Goal: Task Accomplishment & Management: Manage account settings

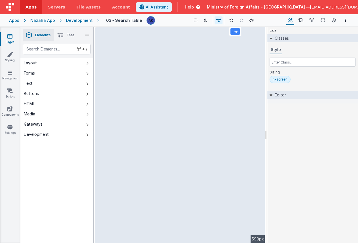
click at [85, 20] on div "Development" at bounding box center [79, 21] width 27 height 6
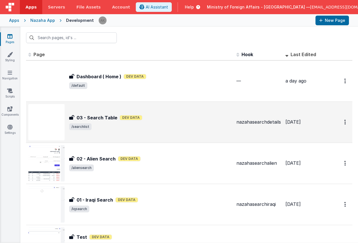
click at [53, 122] on img at bounding box center [46, 122] width 36 height 36
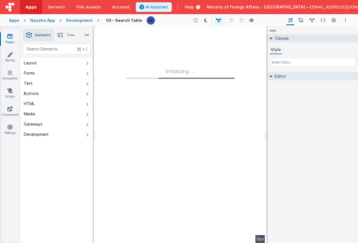
click at [86, 21] on div "Development" at bounding box center [79, 21] width 27 height 6
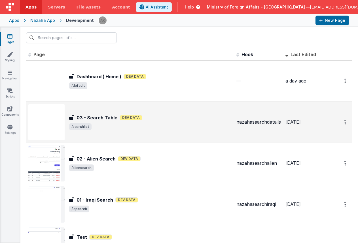
click at [58, 124] on img at bounding box center [46, 122] width 36 height 36
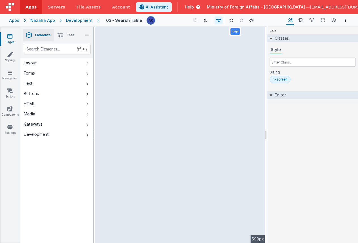
click at [88, 33] on icon at bounding box center [86, 35] width 5 height 8
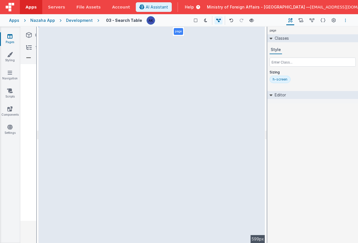
click at [345, 20] on icon "Options" at bounding box center [345, 20] width 1 height 4
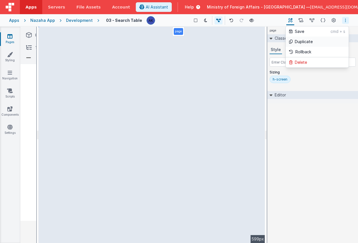
click at [312, 42] on link "Duplicate" at bounding box center [316, 42] width 63 height 10
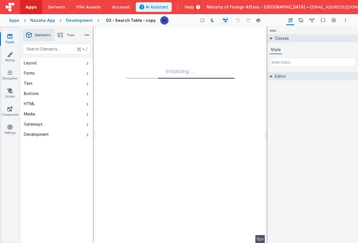
click at [76, 21] on div "Development" at bounding box center [79, 21] width 27 height 6
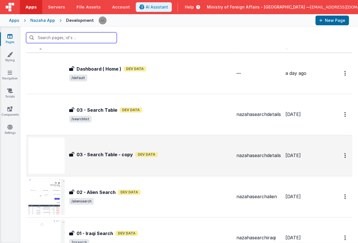
scroll to position [16, 0]
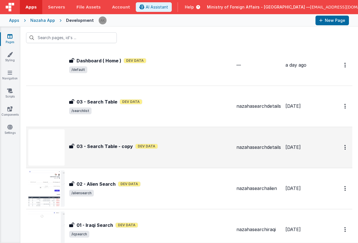
click at [47, 151] on img at bounding box center [46, 147] width 36 height 36
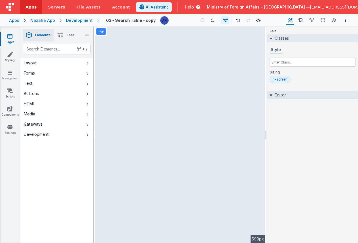
click at [129, 21] on h4 "03 - Search Table - copy" at bounding box center [131, 20] width 50 height 4
click at [343, 20] on button "Options" at bounding box center [345, 20] width 7 height 7
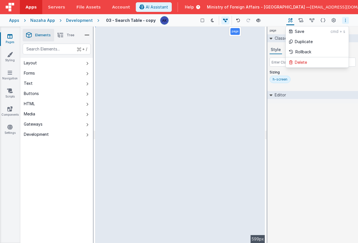
click at [175, 21] on button at bounding box center [179, 121] width 358 height 243
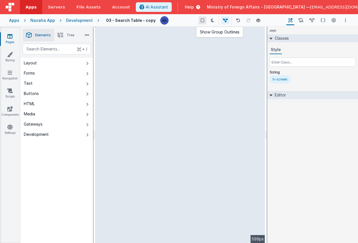
click at [200, 22] on icon at bounding box center [201, 20] width 3 height 4
click at [147, 23] on div "03 - Search Table - copy Show Group Outlines Toggle Dark Mode Toggle Dev Data P…" at bounding box center [223, 21] width 249 height 10
click at [85, 21] on div "Development" at bounding box center [79, 21] width 27 height 6
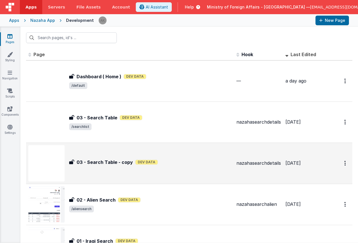
click at [55, 157] on img at bounding box center [46, 163] width 36 height 36
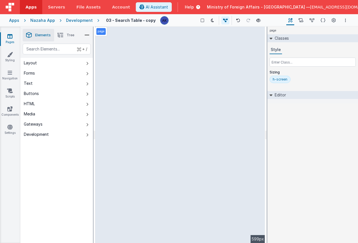
click at [142, 22] on h4 "03 - Search Table - copy" at bounding box center [131, 20] width 50 height 4
click at [323, 20] on icon at bounding box center [322, 21] width 5 height 6
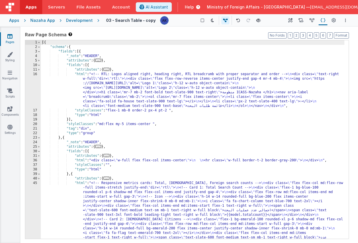
click at [141, 21] on h4 "03 - Search Table - copy" at bounding box center [131, 20] width 50 height 4
click at [288, 19] on button "Builder" at bounding box center [290, 21] width 8 height 10
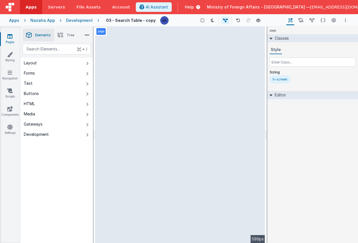
click at [136, 20] on h4 "03 - Search Table - copy" at bounding box center [131, 20] width 50 height 4
click at [77, 21] on div "Development" at bounding box center [79, 21] width 27 height 6
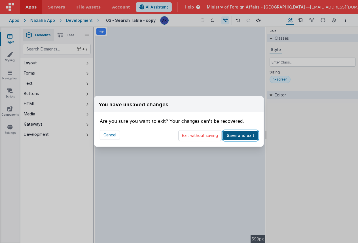
click at [237, 135] on button "Save and exit" at bounding box center [240, 136] width 35 height 10
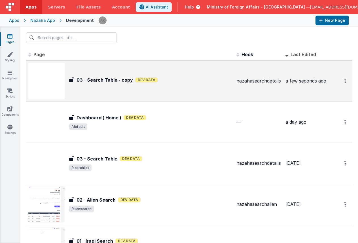
click at [52, 83] on img at bounding box center [46, 81] width 36 height 36
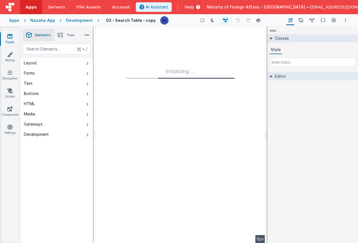
click at [134, 21] on h4 "03 - Search Table - copy" at bounding box center [131, 20] width 50 height 4
click at [83, 18] on div "Development" at bounding box center [79, 21] width 27 height 6
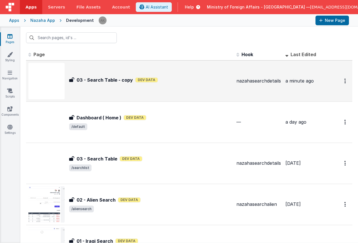
click at [47, 84] on img at bounding box center [46, 81] width 36 height 36
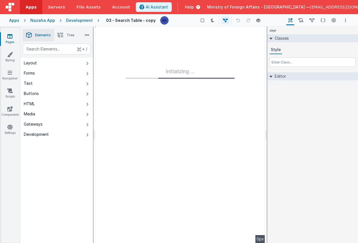
click at [80, 20] on div "Development" at bounding box center [79, 21] width 27 height 6
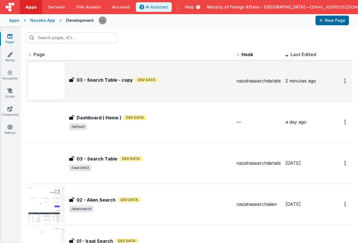
click at [59, 77] on img at bounding box center [46, 81] width 36 height 36
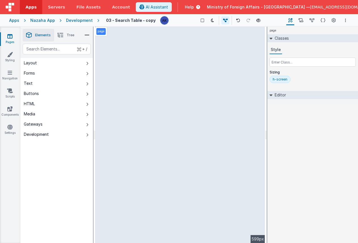
click at [147, 22] on h4 "03 - Search Table - copy" at bounding box center [131, 20] width 50 height 4
click at [15, 73] on link "Navigation" at bounding box center [10, 75] width 20 height 11
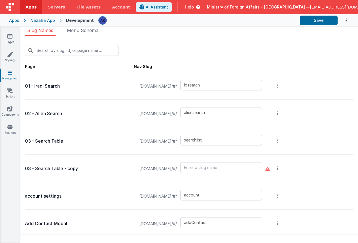
scroll to position [4, 0]
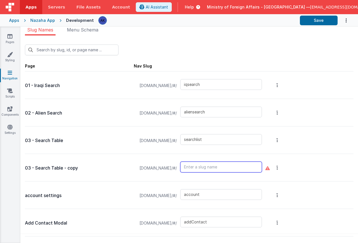
click at [206, 168] on input "text" at bounding box center [221, 166] width 82 height 11
type input "requestlist"
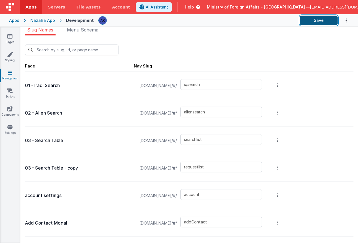
click at [326, 20] on button "Save" at bounding box center [319, 21] width 38 height 10
click at [8, 37] on icon at bounding box center [9, 36] width 5 height 6
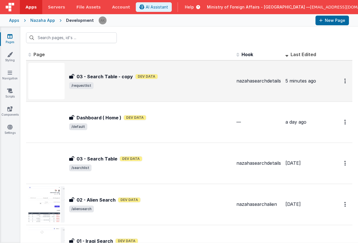
click at [56, 85] on img at bounding box center [46, 81] width 36 height 36
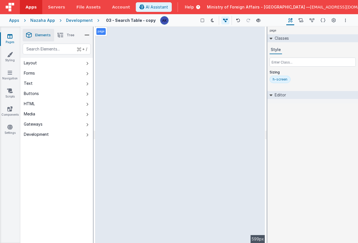
click at [76, 20] on div "Development" at bounding box center [79, 21] width 27 height 6
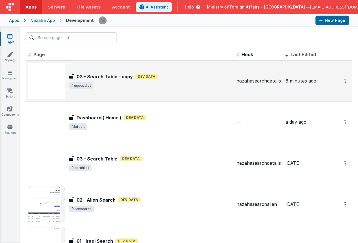
click at [58, 84] on img at bounding box center [46, 81] width 36 height 36
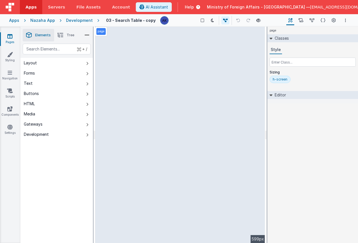
click at [344, 8] on span "[EMAIL_ADDRESS][DOMAIN_NAME]" at bounding box center [344, 7] width 69 height 6
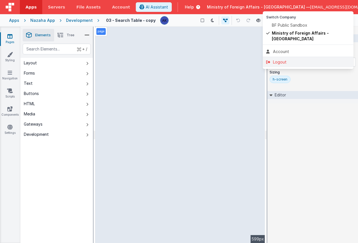
click at [298, 59] on div "Logout" at bounding box center [308, 62] width 84 height 6
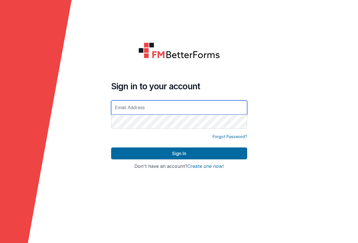
type input "[EMAIL_ADDRESS][DOMAIN_NAME]"
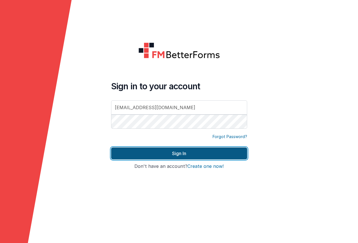
click at [218, 155] on button "Sign In" at bounding box center [179, 153] width 136 height 12
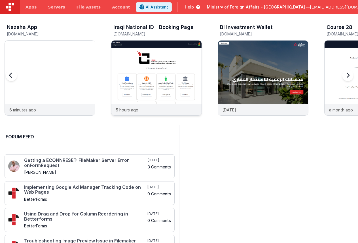
click at [169, 66] on img at bounding box center [156, 85] width 90 height 90
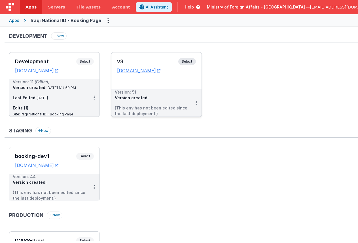
click at [189, 60] on span "Select" at bounding box center [187, 61] width 18 height 7
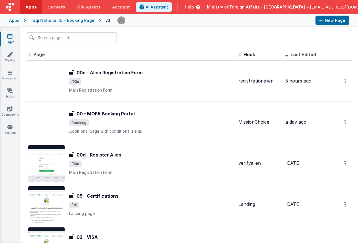
click at [17, 21] on div "Apps" at bounding box center [14, 21] width 10 height 6
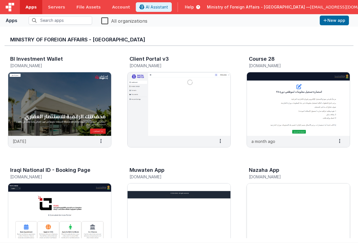
click at [278, 189] on img at bounding box center [298, 214] width 103 height 63
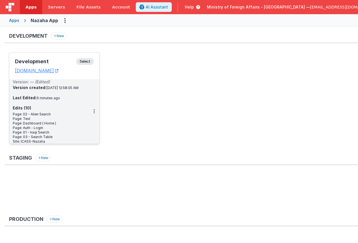
click at [89, 61] on span "Select" at bounding box center [85, 61] width 18 height 7
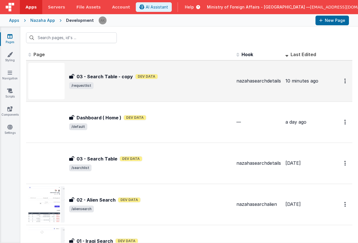
click at [48, 79] on img at bounding box center [46, 81] width 36 height 36
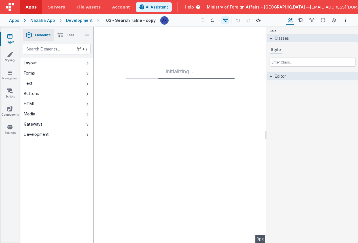
click at [148, 20] on h4 "03 - Search Table - copy" at bounding box center [131, 20] width 50 height 4
click at [85, 21] on div "Development" at bounding box center [79, 21] width 27 height 6
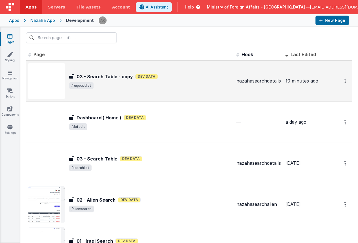
click at [52, 78] on img at bounding box center [46, 81] width 36 height 36
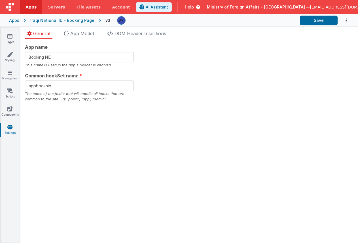
click at [14, 21] on div "Apps" at bounding box center [14, 21] width 10 height 6
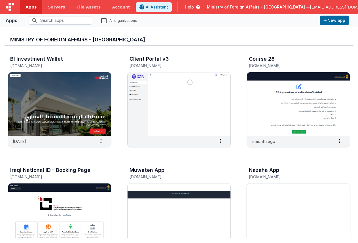
click at [270, 192] on img at bounding box center [298, 214] width 103 height 63
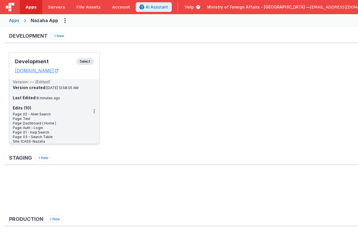
click at [90, 63] on span "Select" at bounding box center [85, 61] width 18 height 7
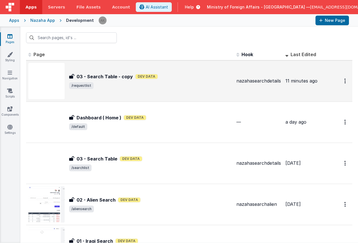
click at [50, 86] on img at bounding box center [46, 81] width 36 height 36
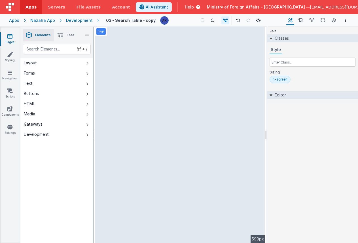
click at [73, 20] on div "Development" at bounding box center [79, 21] width 27 height 6
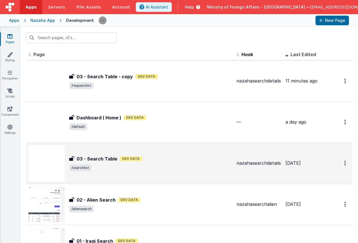
click at [58, 157] on img at bounding box center [46, 163] width 36 height 36
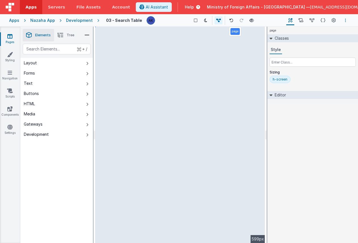
click at [344, 19] on button "Options" at bounding box center [345, 20] width 7 height 7
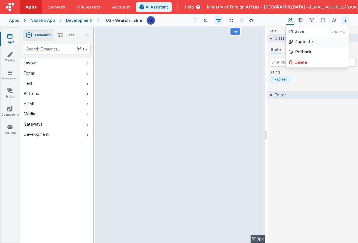
click at [305, 43] on p "Duplicate" at bounding box center [303, 42] width 18 height 6
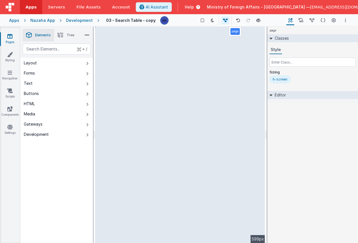
click at [144, 21] on h4 "03 - Search Table - copy" at bounding box center [131, 20] width 50 height 4
click at [149, 22] on h4 "03 - Search Table - copy" at bounding box center [131, 20] width 50 height 4
click at [160, 21] on img at bounding box center [164, 20] width 8 height 8
click at [145, 21] on h4 "03 - Search Table - copy" at bounding box center [131, 20] width 50 height 4
click at [347, 22] on button "Options" at bounding box center [345, 20] width 7 height 7
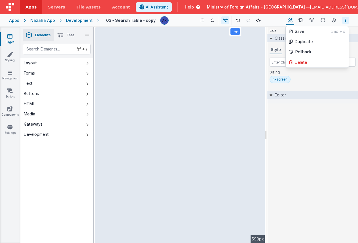
click at [332, 21] on button at bounding box center [179, 121] width 358 height 243
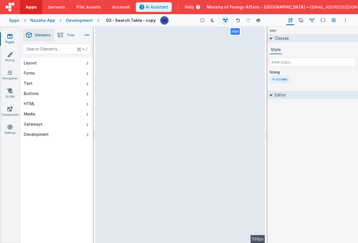
click at [332, 21] on icon at bounding box center [333, 21] width 4 height 6
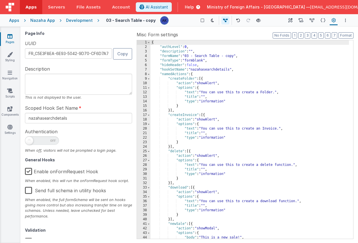
click at [68, 170] on label "Enable onFormRequest Hook" at bounding box center [61, 170] width 73 height 12
click at [0, 0] on input "Enable onFormRequest Hook" at bounding box center [0, 0] width 0 height 0
click at [291, 20] on icon at bounding box center [290, 21] width 4 height 6
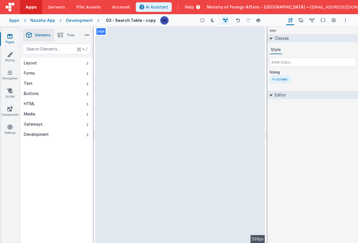
click at [83, 21] on div "Development" at bounding box center [79, 21] width 27 height 6
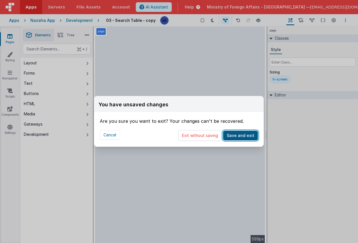
click at [245, 137] on button "Save and exit" at bounding box center [240, 136] width 35 height 10
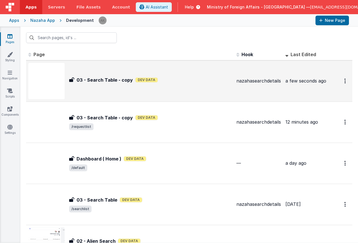
click at [55, 83] on img at bounding box center [46, 81] width 36 height 36
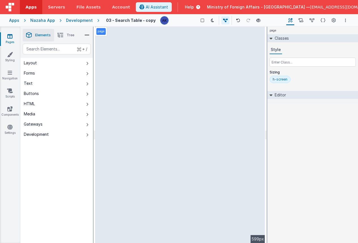
click at [143, 19] on h4 "03 - Search Table - copy" at bounding box center [131, 20] width 50 height 4
click at [79, 20] on div "Development" at bounding box center [79, 21] width 27 height 6
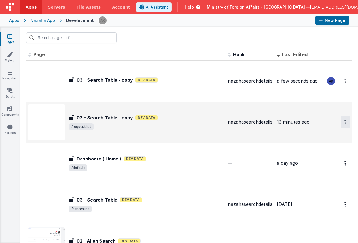
click at [341, 121] on button "Options" at bounding box center [345, 122] width 9 height 12
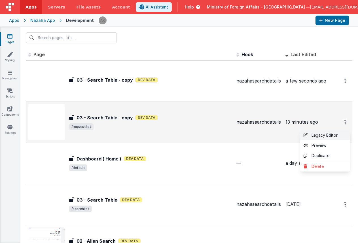
click at [317, 136] on link "Legacy Editor" at bounding box center [325, 135] width 50 height 10
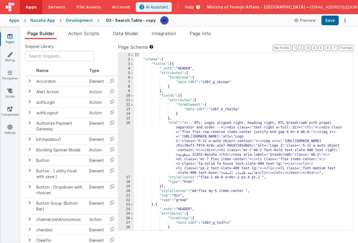
click at [140, 21] on h4 "03 - Search Table - copy" at bounding box center [131, 20] width 50 height 4
click at [141, 21] on h4 "03 - Search Table - copy" at bounding box center [131, 20] width 50 height 4
click at [85, 21] on div "Development" at bounding box center [79, 21] width 27 height 6
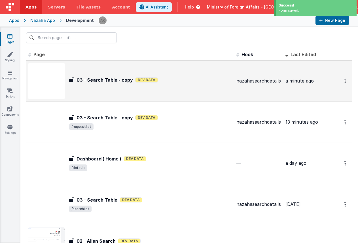
click at [61, 88] on img at bounding box center [46, 81] width 36 height 36
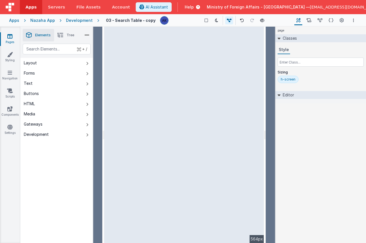
drag, startPoint x: 274, startPoint y: 136, endPoint x: 266, endPoint y: 135, distance: 8.5
click at [266, 135] on html "Apps Servers File Assets Account Some FUTURE Slot AI Assistant Help Ministry of…" at bounding box center [183, 121] width 366 height 243
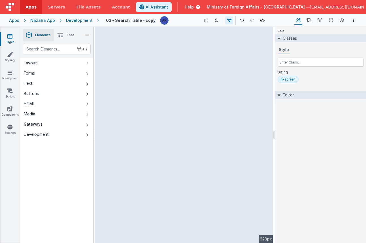
drag, startPoint x: 265, startPoint y: 138, endPoint x: 277, endPoint y: 139, distance: 12.3
click at [277, 139] on html "Apps Servers File Assets Account Some FUTURE Slot AI Assistant Help Ministry of…" at bounding box center [183, 121] width 366 height 243
click at [174, 208] on div "page --> 628px" at bounding box center [184, 135] width 178 height 216
click at [85, 21] on div "Development" at bounding box center [79, 21] width 27 height 6
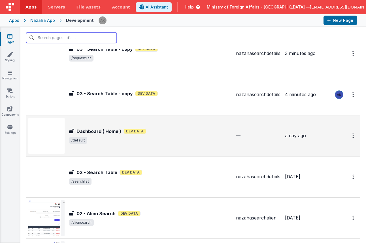
scroll to position [28, 0]
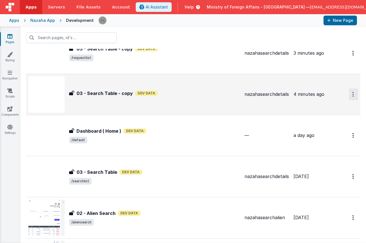
click at [352, 96] on icon "Options" at bounding box center [352, 94] width 1 height 5
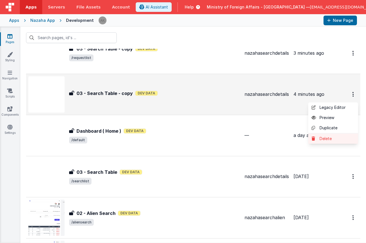
click at [338, 136] on link "Delete" at bounding box center [333, 138] width 50 height 10
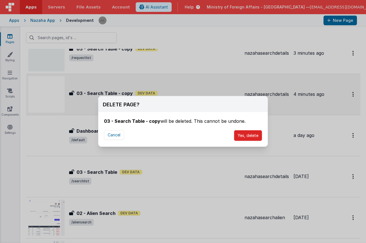
click at [254, 132] on button "Yes, delete" at bounding box center [248, 135] width 28 height 11
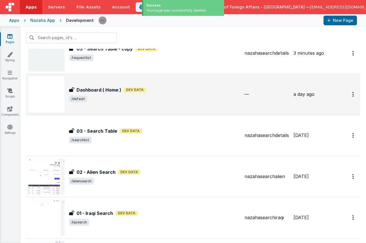
scroll to position [0, 0]
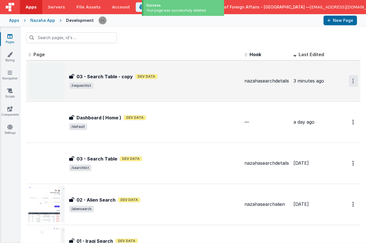
click at [350, 81] on button "Options" at bounding box center [353, 81] width 9 height 12
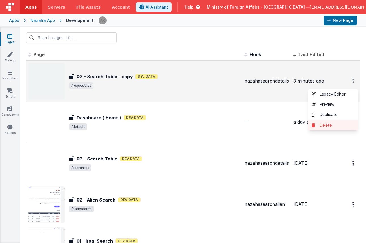
click at [326, 127] on link "Delete" at bounding box center [333, 125] width 50 height 10
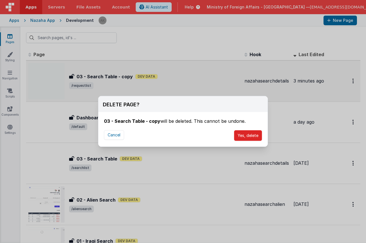
click at [239, 133] on button "Yes, delete" at bounding box center [248, 135] width 28 height 11
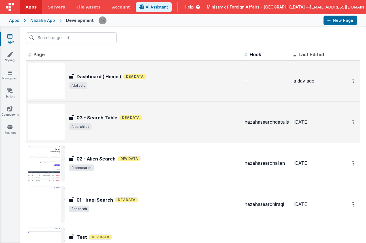
click at [101, 113] on div "03 - Search Table 03 - Search Table Dev Data /searchlist" at bounding box center [133, 122] width 211 height 36
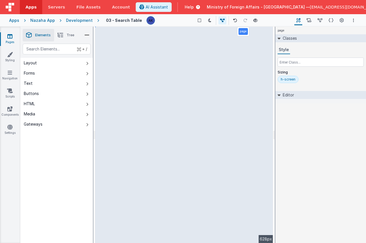
click at [135, 20] on h4 "03 - Search Table" at bounding box center [124, 20] width 36 height 4
click at [222, 22] on icon at bounding box center [222, 20] width 5 height 4
click at [223, 22] on button at bounding box center [223, 20] width 8 height 8
click at [354, 20] on icon "Options" at bounding box center [353, 20] width 1 height 4
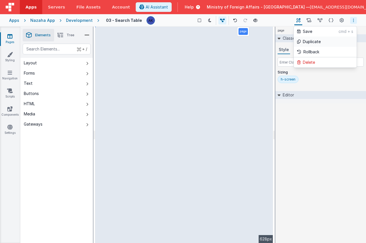
click at [330, 42] on link "Duplicate" at bounding box center [325, 42] width 63 height 10
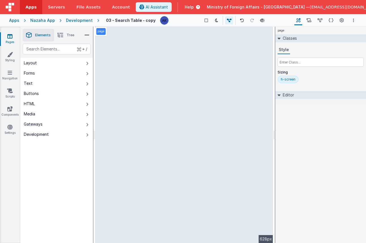
click at [147, 21] on h4 "03 - Search Table - copy" at bounding box center [131, 20] width 50 height 4
click at [343, 21] on icon at bounding box center [341, 21] width 4 height 6
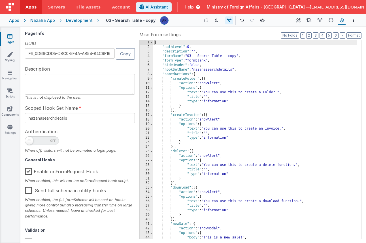
click at [31, 171] on label "Enable onFormRequest Hook" at bounding box center [61, 170] width 73 height 12
click at [0, 0] on input "Enable onFormRequest Hook" at bounding box center [0, 0] width 0 height 0
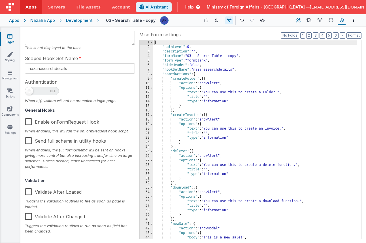
click at [298, 22] on icon at bounding box center [298, 21] width 4 height 6
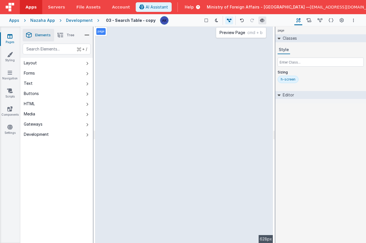
click at [260, 18] on icon at bounding box center [262, 20] width 5 height 4
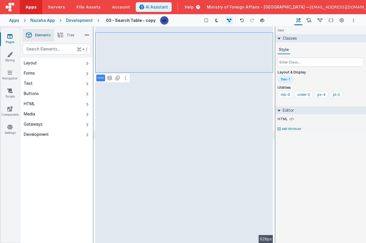
click at [144, 19] on h4 "03 - Search Table - copy" at bounding box center [131, 20] width 50 height 4
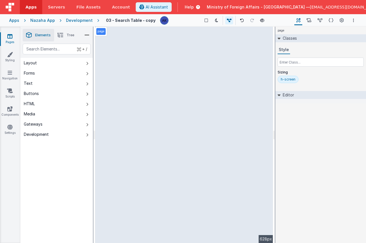
click at [270, 39] on div "page --> 628px" at bounding box center [184, 135] width 178 height 216
click at [186, 210] on div "page --> 628px" at bounding box center [184, 135] width 178 height 216
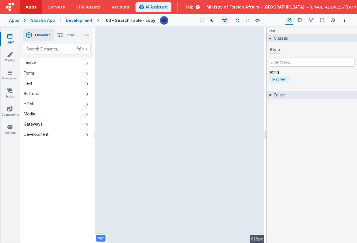
drag, startPoint x: 262, startPoint y: 37, endPoint x: 260, endPoint y: 49, distance: 11.9
click at [260, 49] on div "page --> 628px" at bounding box center [179, 135] width 169 height 216
click at [261, 48] on div "page --> 628px" at bounding box center [179, 135] width 169 height 216
click at [263, 38] on div "page --> 628px" at bounding box center [179, 135] width 169 height 216
drag, startPoint x: 263, startPoint y: 38, endPoint x: 262, endPoint y: 54, distance: 15.3
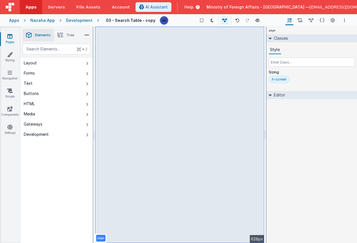
click at [262, 54] on div "page --> 628px" at bounding box center [179, 135] width 169 height 216
click at [264, 54] on div "page --> 628px" at bounding box center [179, 135] width 173 height 216
drag, startPoint x: 263, startPoint y: 55, endPoint x: 263, endPoint y: 62, distance: 6.8
click at [263, 62] on div "page --> 628px" at bounding box center [179, 135] width 169 height 216
drag, startPoint x: 262, startPoint y: 41, endPoint x: 262, endPoint y: 47, distance: 6.2
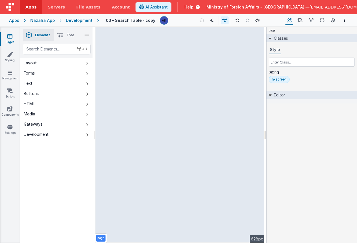
click at [262, 47] on div "page --> 628px" at bounding box center [179, 135] width 169 height 216
click at [75, 18] on div "Development" at bounding box center [79, 21] width 27 height 6
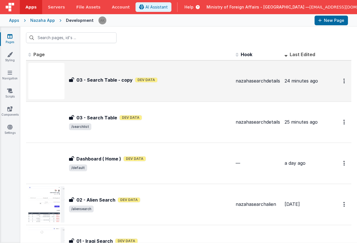
click at [56, 87] on img at bounding box center [46, 81] width 36 height 36
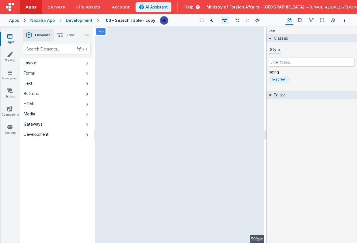
drag, startPoint x: 262, startPoint y: 36, endPoint x: 261, endPoint y: 46, distance: 10.1
click at [261, 46] on div "page --> 598px" at bounding box center [179, 135] width 169 height 216
click at [144, 22] on h4 "03 - Search Table - copy" at bounding box center [131, 20] width 50 height 4
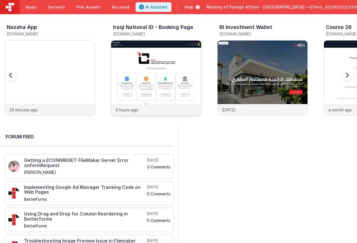
click at [168, 49] on img at bounding box center [156, 85] width 90 height 90
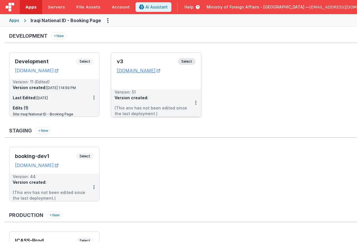
click at [184, 62] on span "Select" at bounding box center [187, 61] width 18 height 7
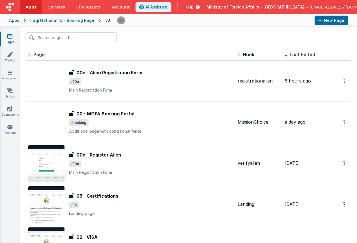
click at [16, 20] on div "Apps" at bounding box center [14, 21] width 10 height 6
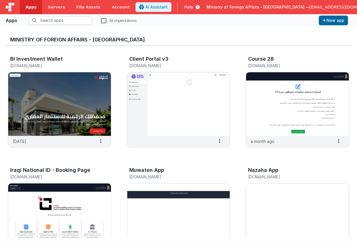
click at [277, 186] on img at bounding box center [297, 214] width 103 height 63
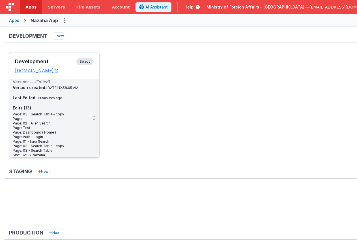
click at [88, 62] on span "Select" at bounding box center [85, 61] width 18 height 7
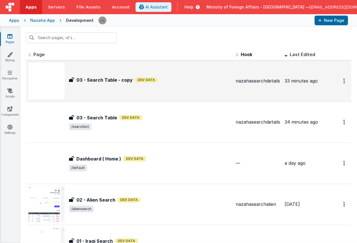
click at [56, 76] on img at bounding box center [46, 81] width 36 height 36
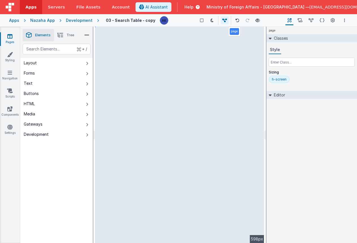
click at [140, 21] on h4 "03 - Search Table - copy" at bounding box center [131, 20] width 50 height 4
click at [149, 21] on h4 "03 - Search Table - copy" at bounding box center [131, 20] width 50 height 4
click at [335, 18] on button "Page Settings" at bounding box center [333, 21] width 8 height 10
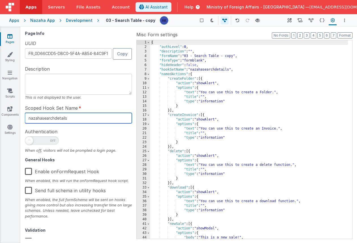
click at [55, 118] on input "nazahasearchdetails" at bounding box center [78, 118] width 107 height 10
type input "nazaharequestdetails"
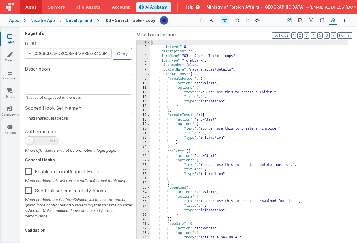
click at [291, 22] on icon at bounding box center [290, 21] width 4 height 6
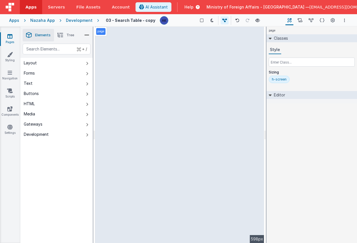
click at [87, 20] on div "Development" at bounding box center [79, 21] width 27 height 6
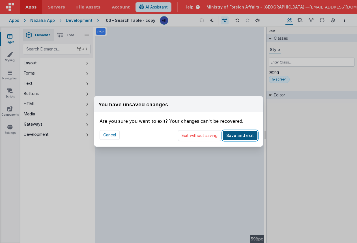
click at [237, 132] on button "Save and exit" at bounding box center [240, 136] width 35 height 10
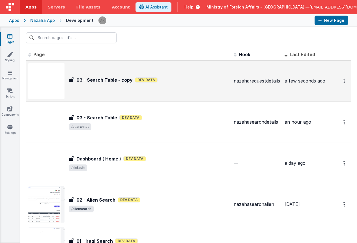
click at [119, 82] on h3 "03 - Search Table - copy" at bounding box center [104, 79] width 56 height 7
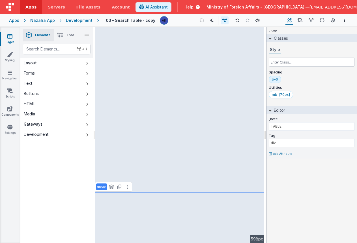
click at [148, 20] on h4 "03 - Search Table - copy" at bounding box center [131, 20] width 50 height 4
click at [149, 20] on h4 "03 - Search Table - copy" at bounding box center [131, 20] width 50 height 4
click at [160, 21] on img at bounding box center [164, 20] width 8 height 8
click at [47, 18] on div "Nazaha App" at bounding box center [42, 21] width 25 height 6
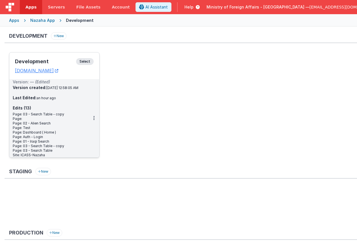
click at [91, 59] on span "Select" at bounding box center [85, 61] width 18 height 7
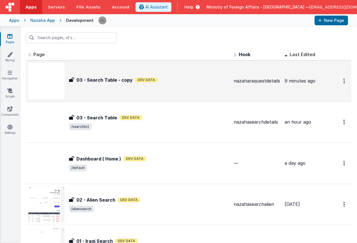
click at [55, 78] on img at bounding box center [46, 81] width 36 height 36
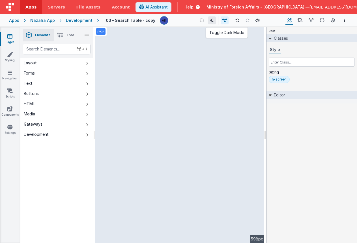
click at [211, 22] on icon at bounding box center [212, 20] width 3 height 4
